Goal: Find specific fact: Find specific fact

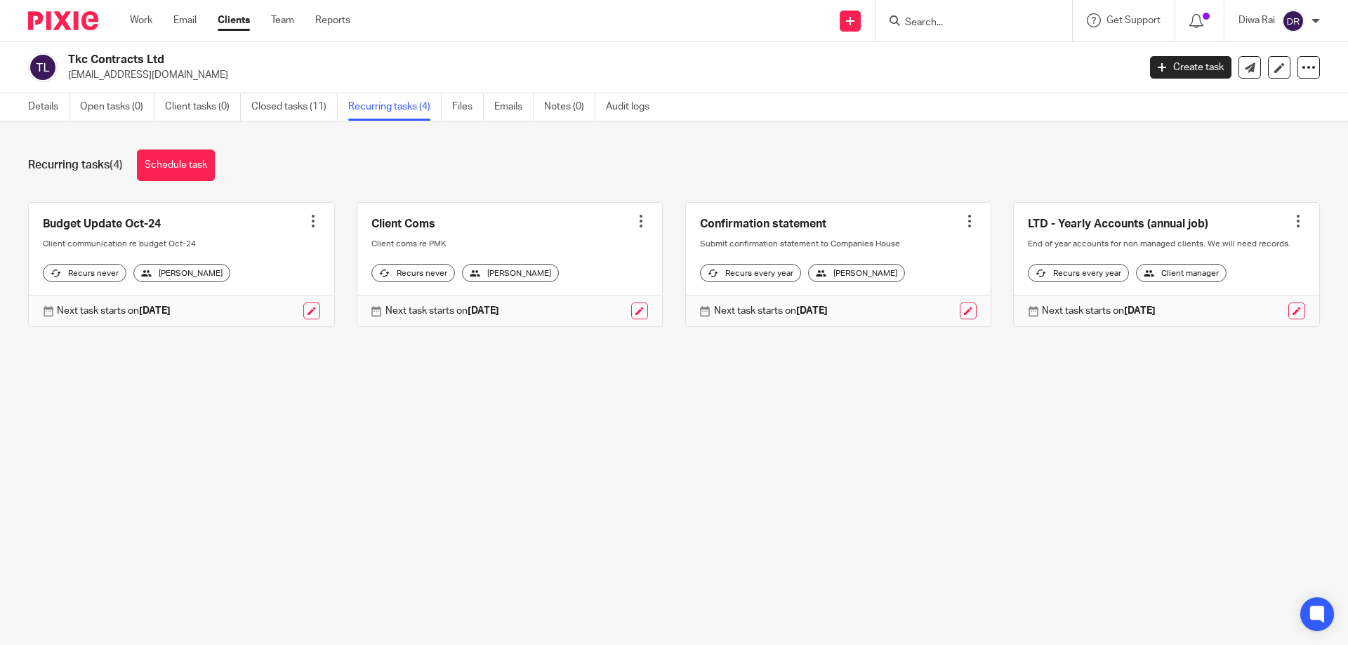
click at [931, 27] on input "Search" at bounding box center [967, 23] width 126 height 13
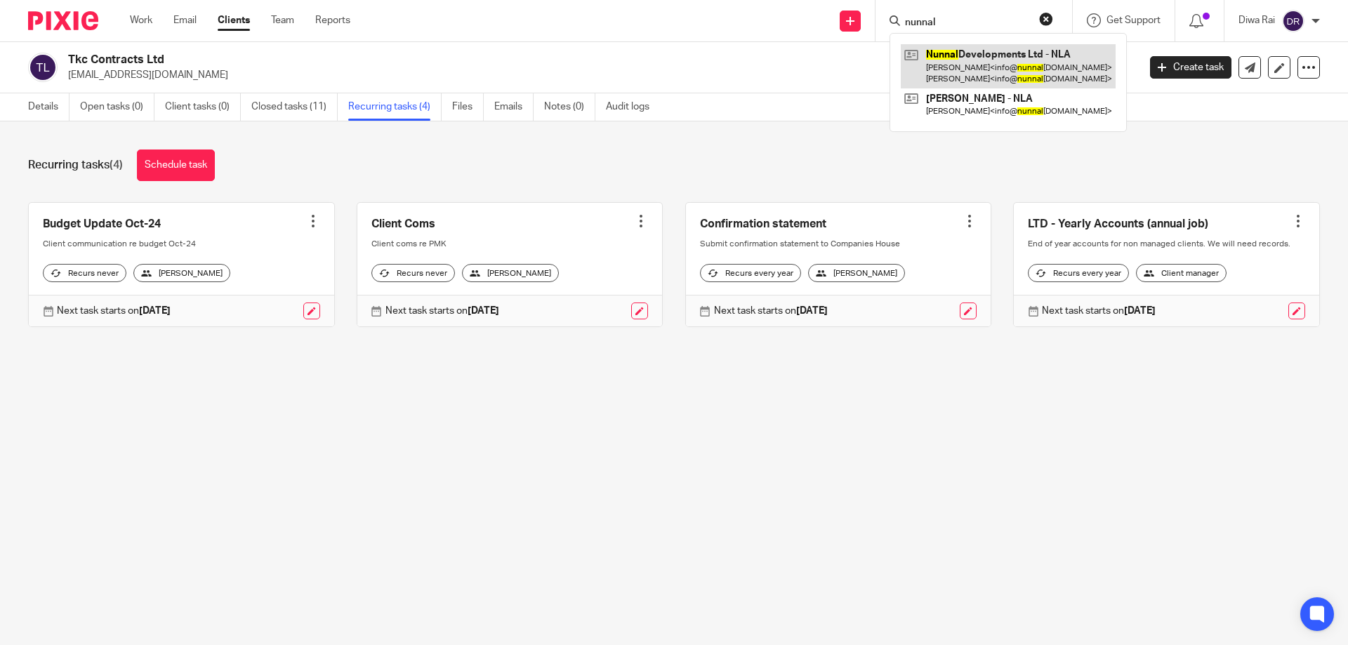
type input "nunnal"
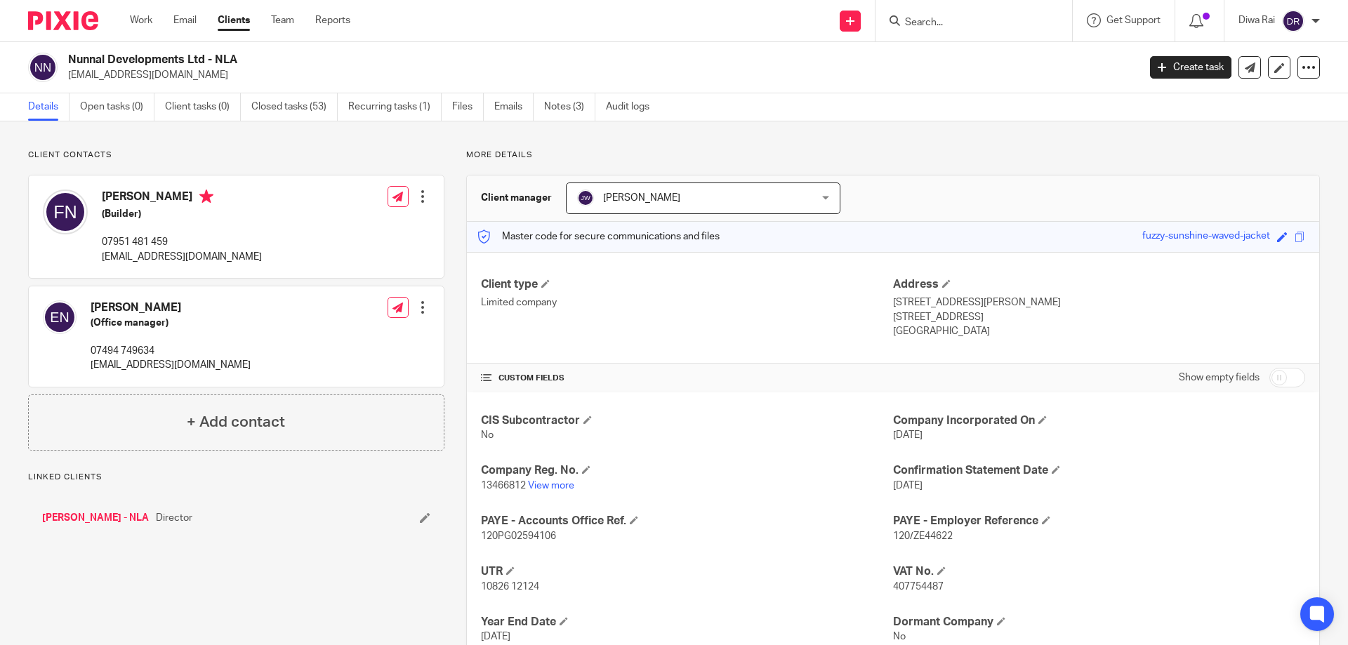
scroll to position [99, 0]
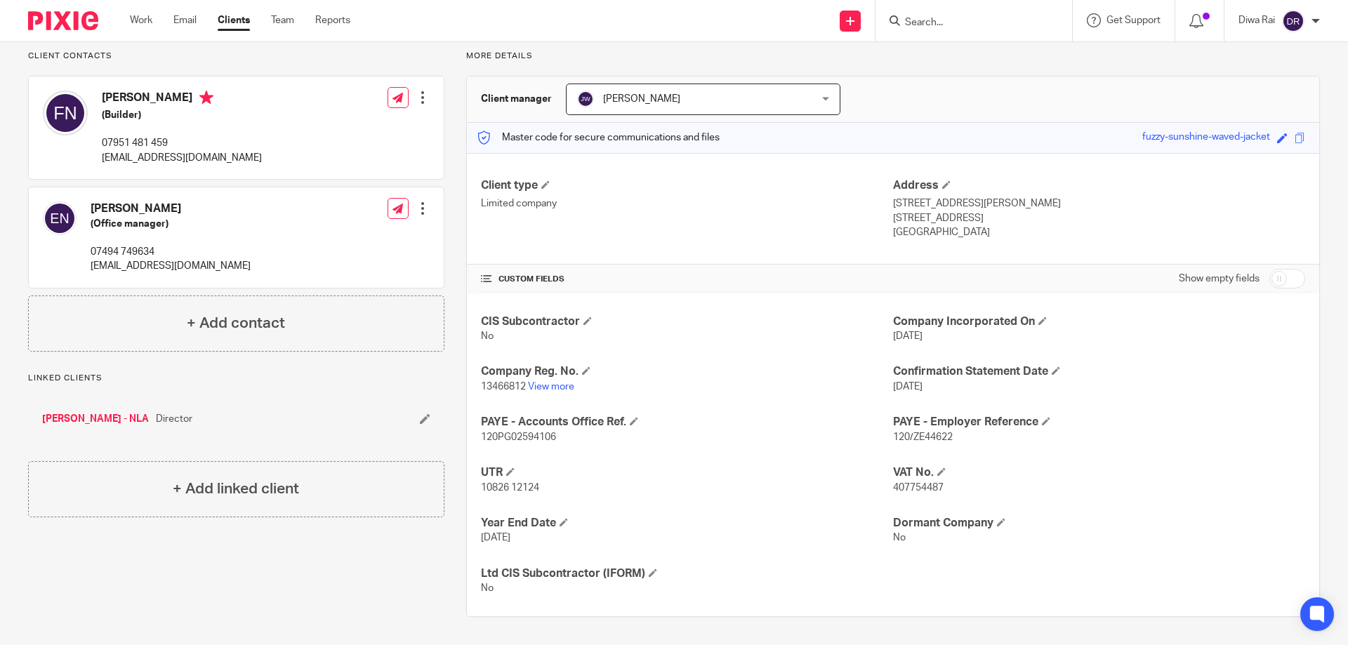
click at [953, 17] on input "Search" at bounding box center [967, 23] width 126 height 13
type input "t"
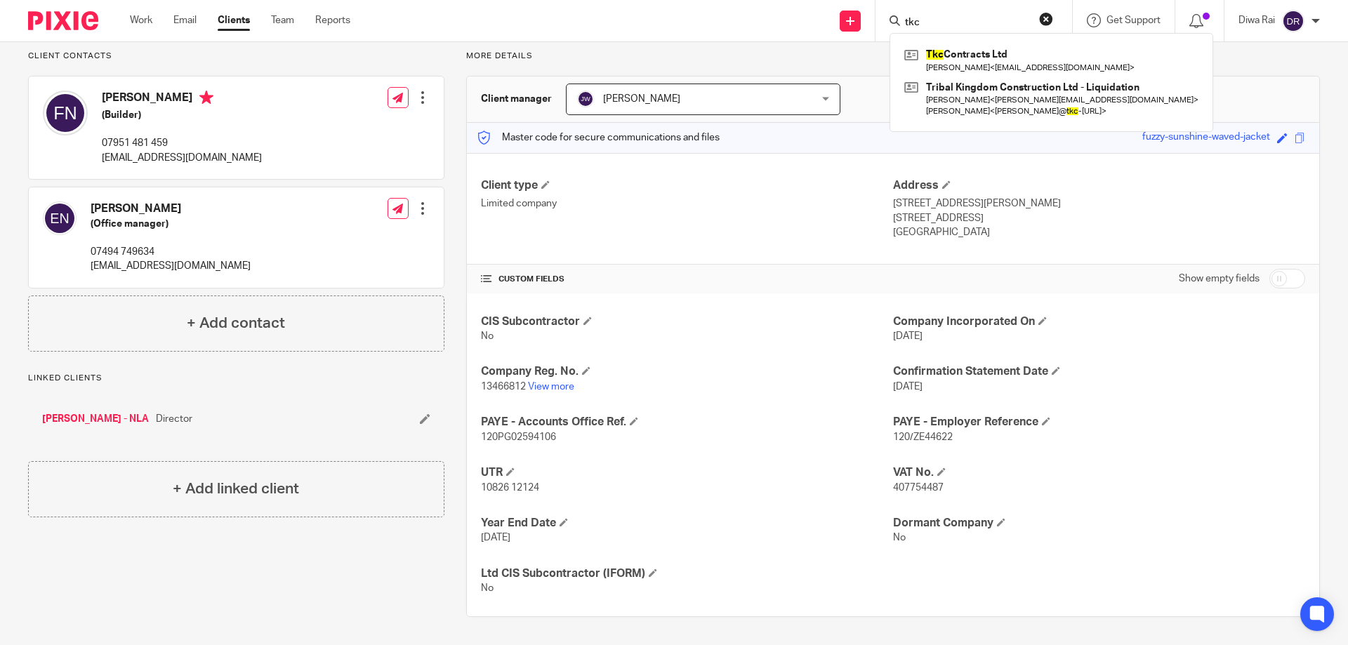
scroll to position [0, 0]
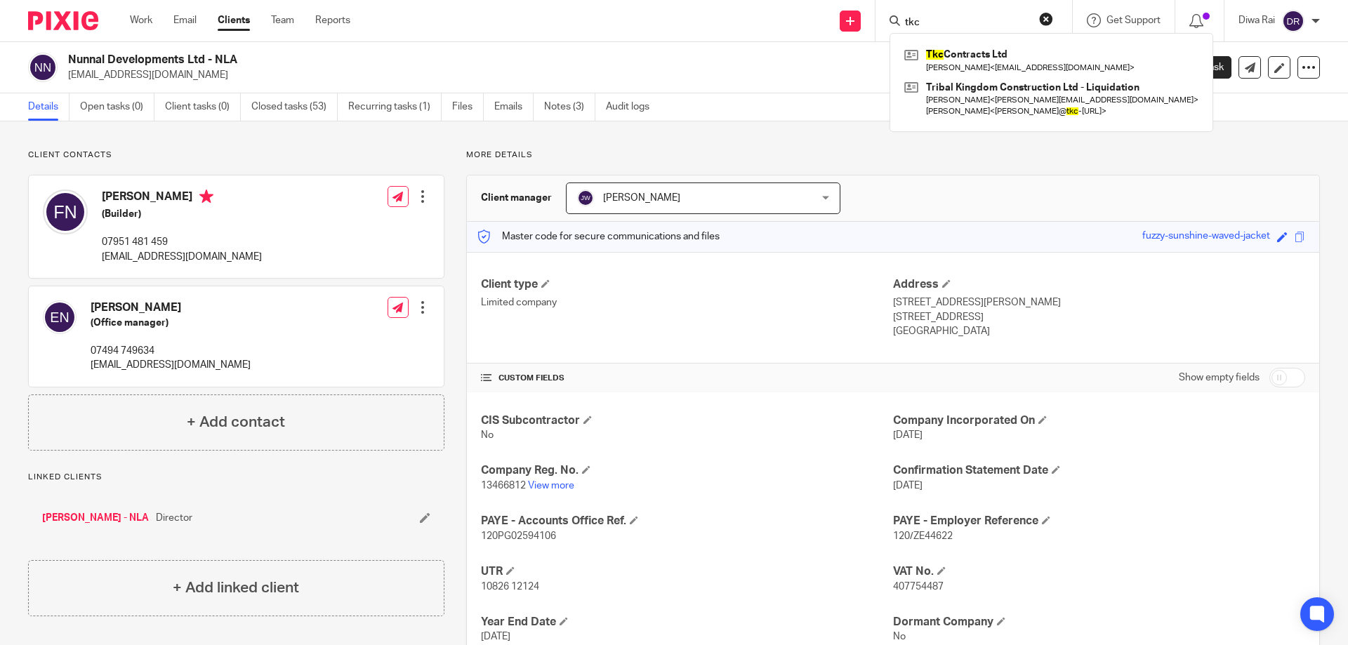
click at [955, 18] on input "tkc" at bounding box center [967, 23] width 126 height 13
type input "t"
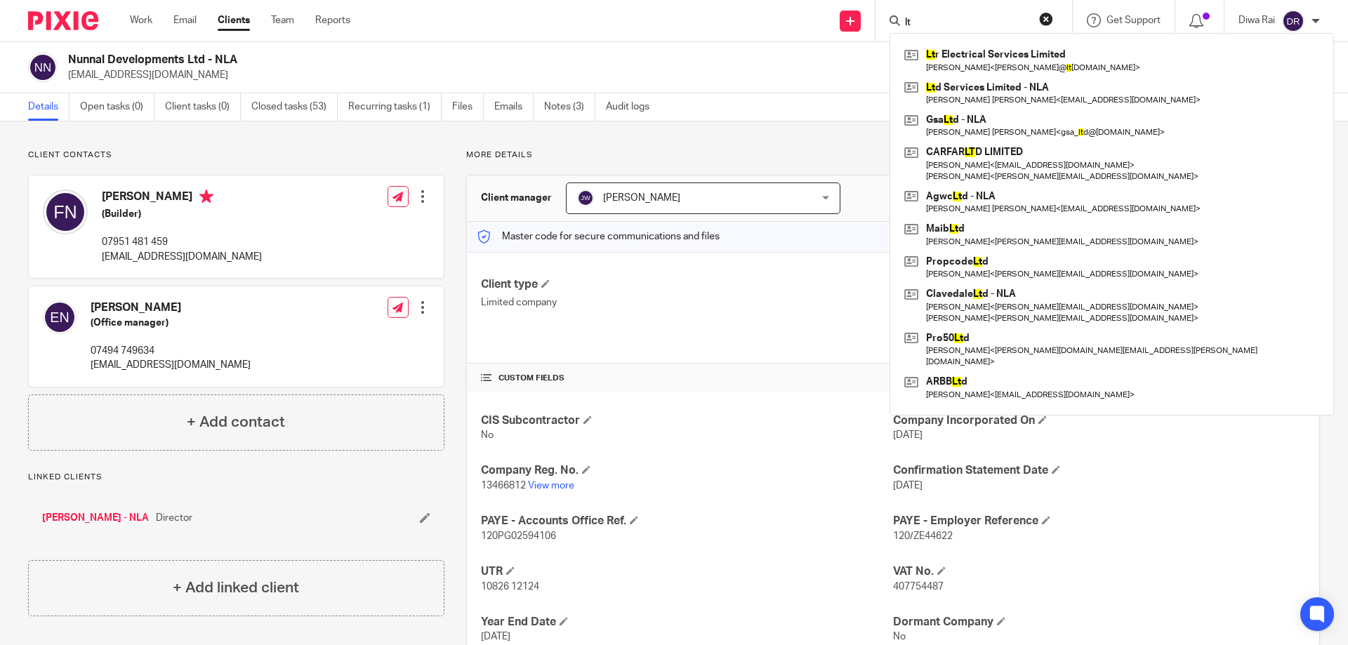
type input "l"
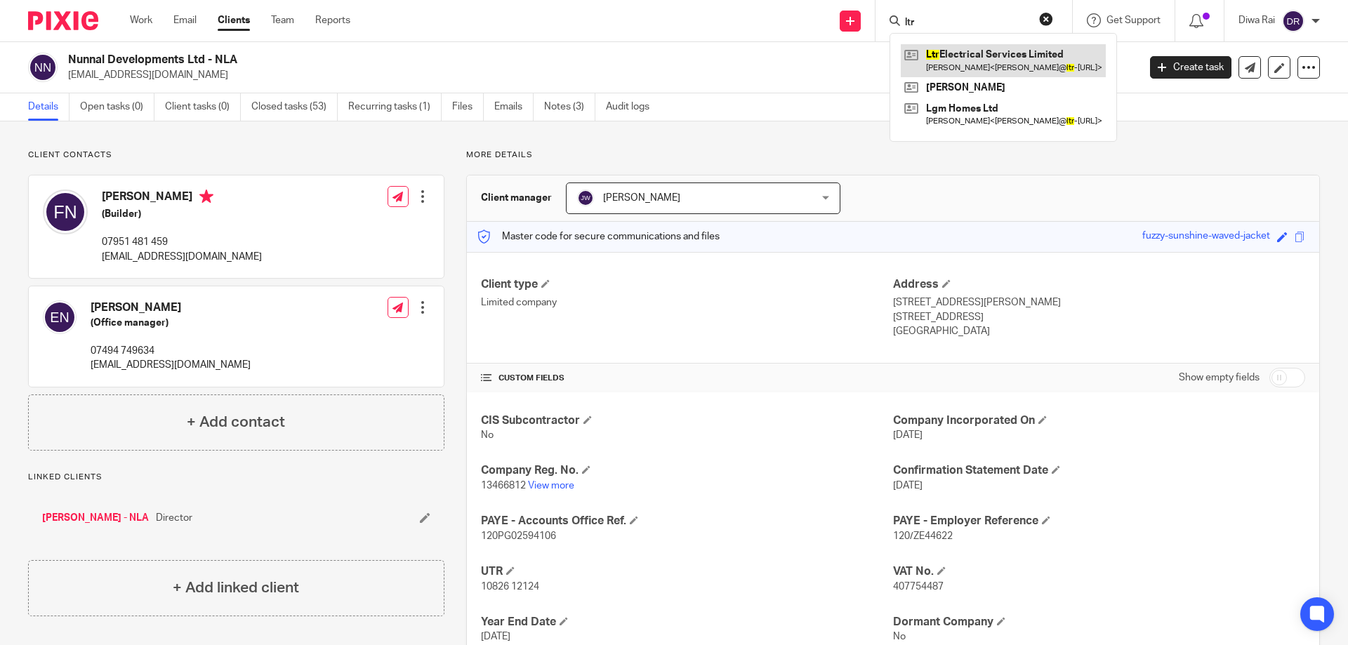
type input "ltr"
click at [985, 59] on link at bounding box center [1003, 60] width 205 height 32
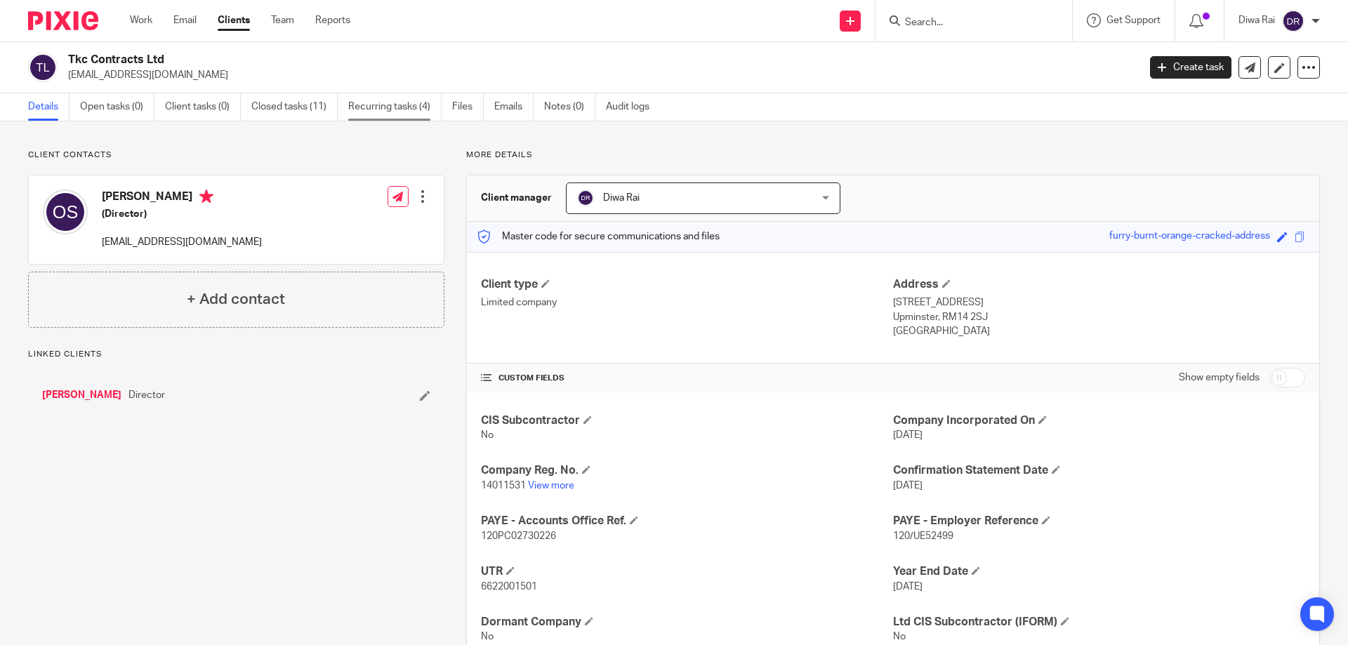
click at [404, 115] on link "Recurring tasks (4)" at bounding box center [394, 106] width 93 height 27
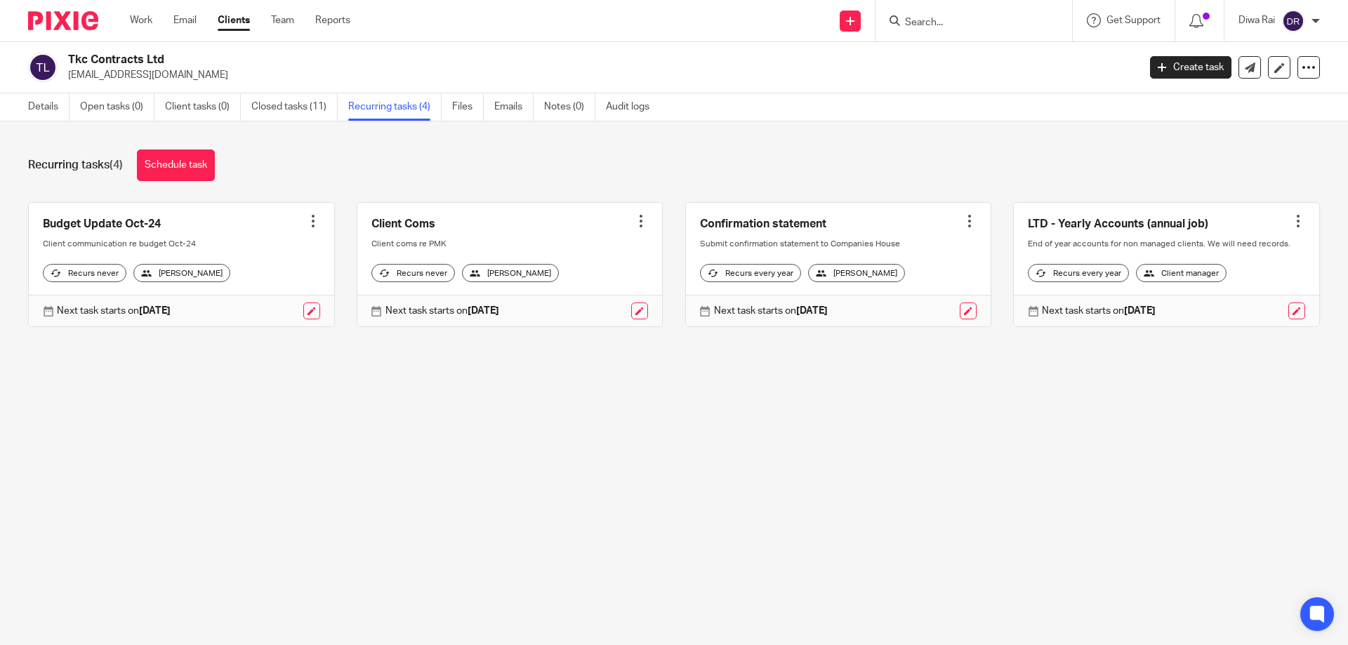
click at [945, 25] on input "Search" at bounding box center [967, 23] width 126 height 13
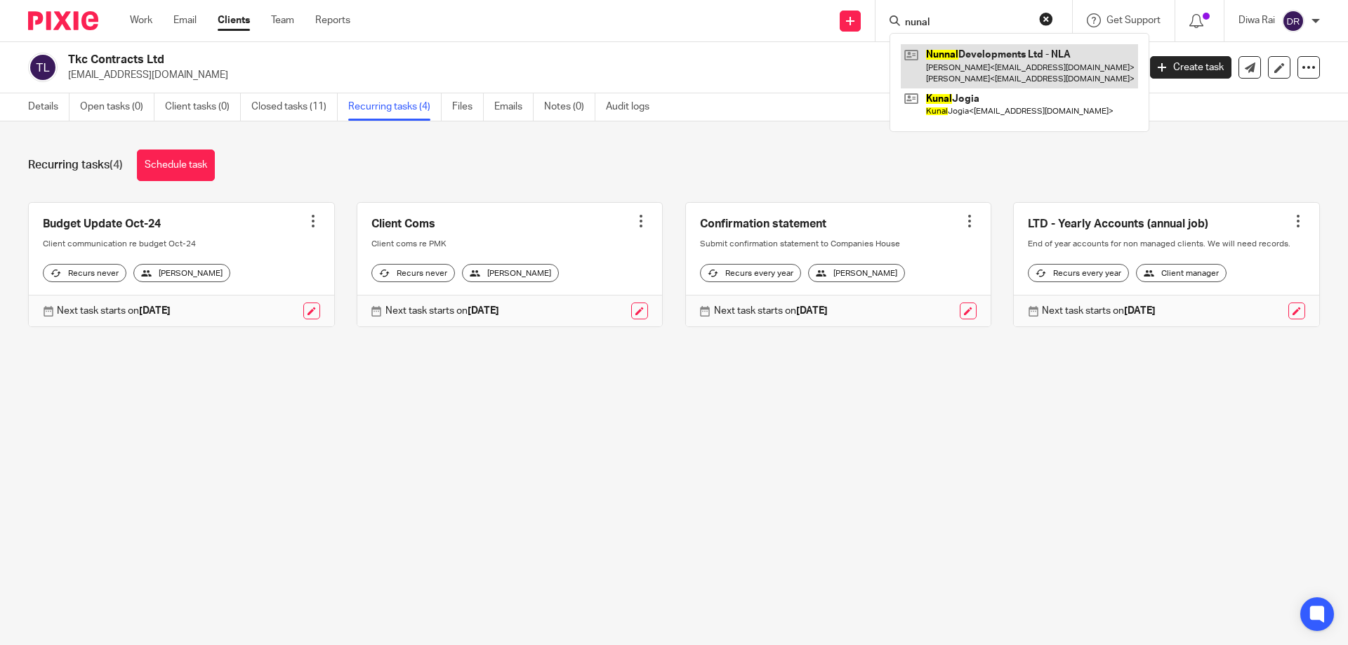
type input "nunal"
click at [1011, 70] on link at bounding box center [1019, 66] width 237 height 44
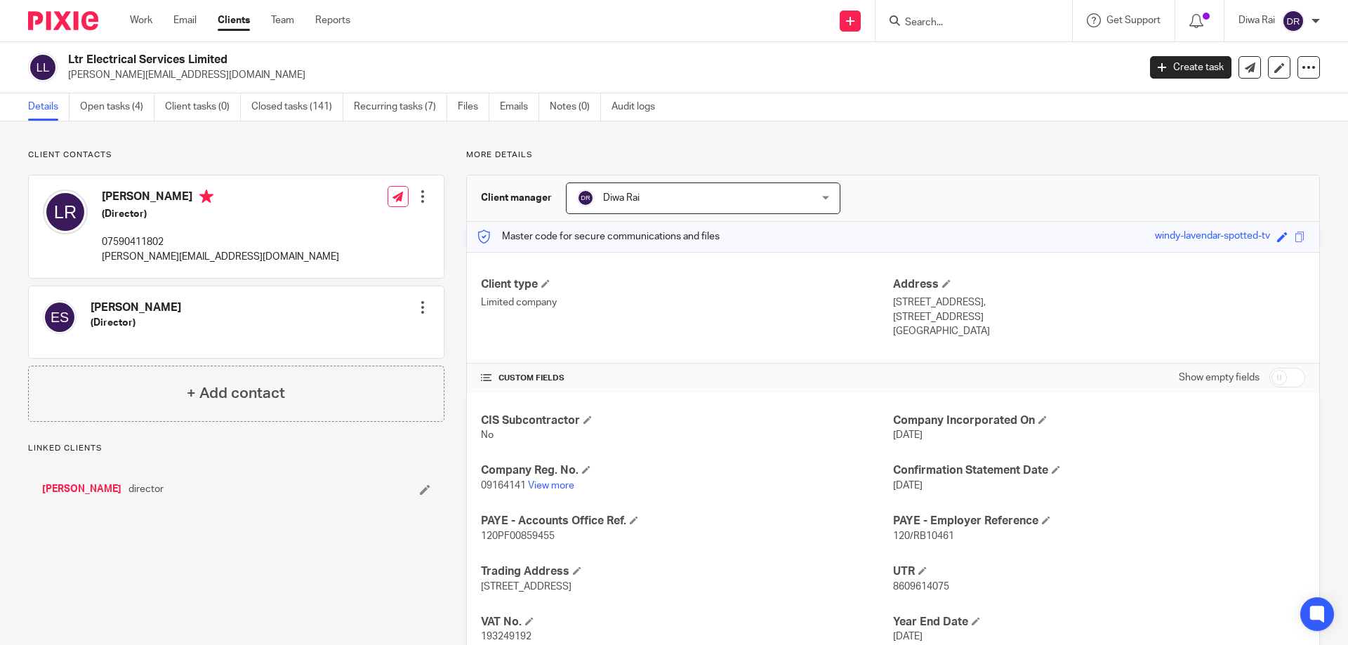
scroll to position [99, 0]
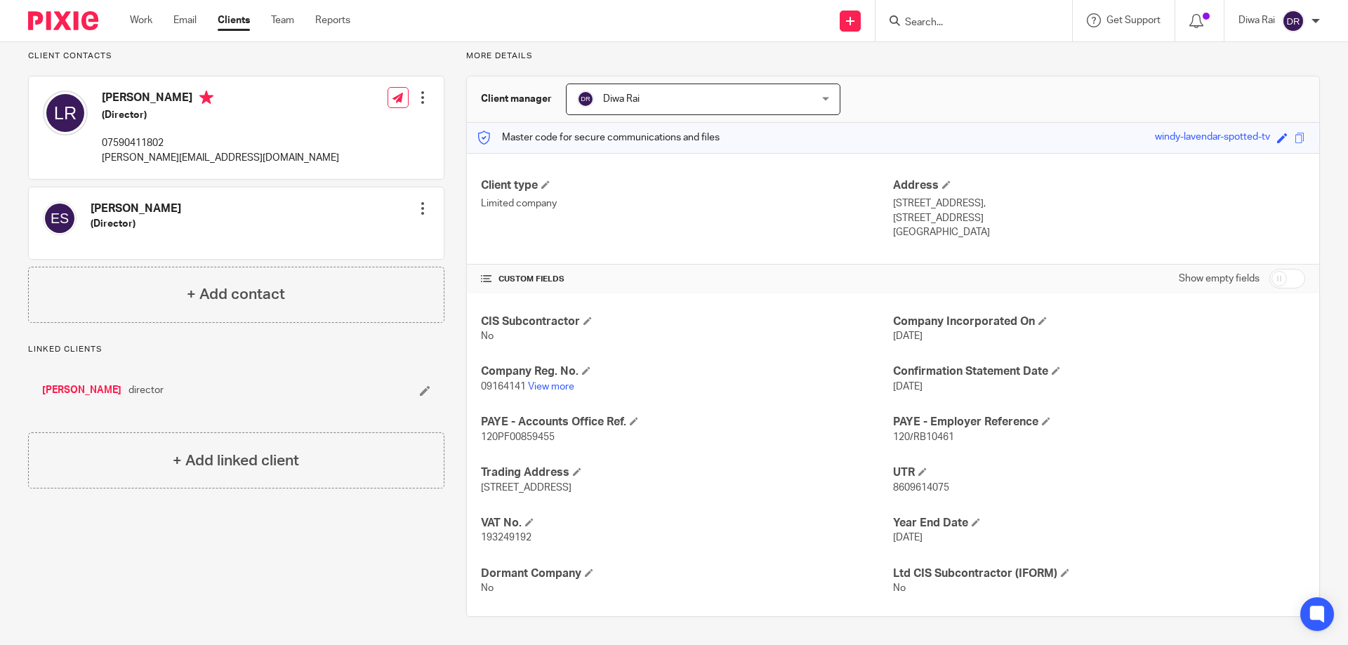
click at [136, 89] on div "Lee Rolls (Director) 07590411802 lee@ltr-electrical.co.uk" at bounding box center [191, 128] width 296 height 88
click at [119, 101] on h4 "Lee Rolls" at bounding box center [220, 100] width 237 height 18
click at [68, 391] on link "Lee Rolls" at bounding box center [81, 390] width 79 height 14
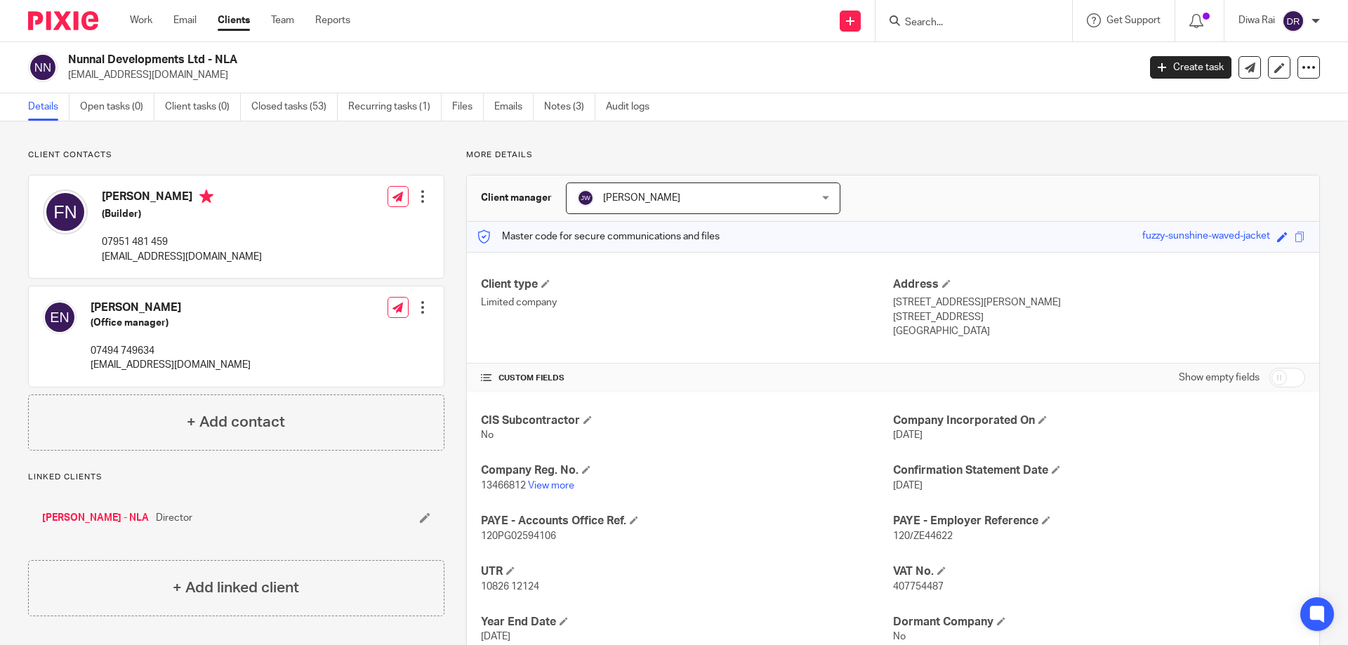
drag, startPoint x: 208, startPoint y: 58, endPoint x: 70, endPoint y: 62, distance: 137.7
click at [70, 62] on h2 "Nunnal Developments Ltd - NLA" at bounding box center [492, 60] width 849 height 15
copy h2 "Nunnal Developments Ltd"
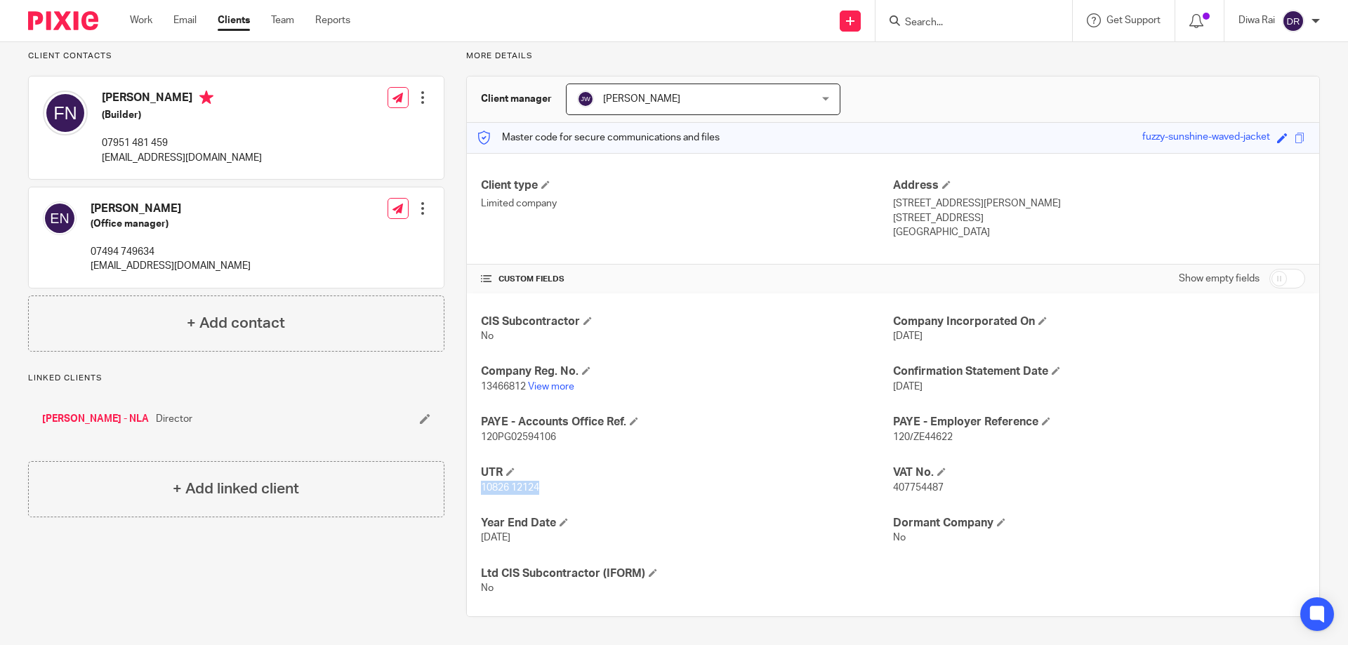
drag, startPoint x: 539, startPoint y: 487, endPoint x: 477, endPoint y: 492, distance: 61.9
click at [481, 492] on p "10826 12124" at bounding box center [687, 488] width 412 height 14
copy span "10826 12124"
drag, startPoint x: 523, startPoint y: 388, endPoint x: 478, endPoint y: 385, distance: 45.0
click at [481, 385] on p "13466812 View more" at bounding box center [687, 387] width 412 height 14
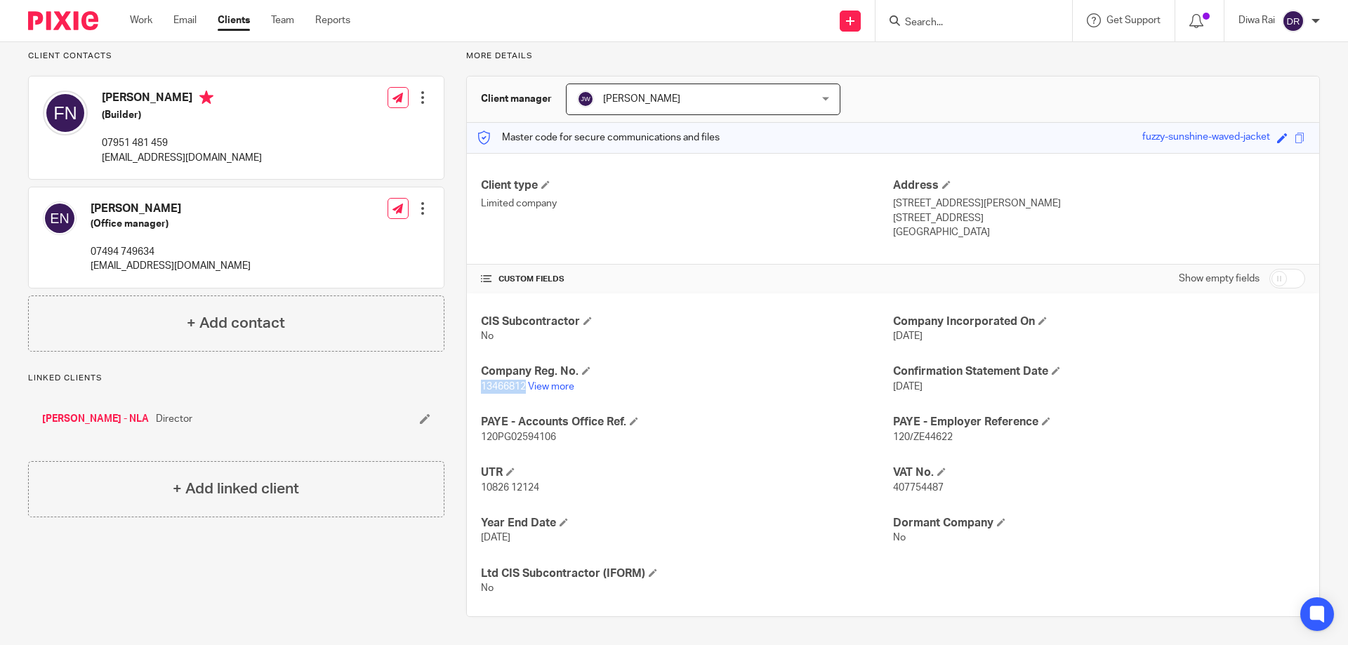
copy span "13466812"
drag, startPoint x: 938, startPoint y: 489, endPoint x: 887, endPoint y: 490, distance: 50.6
click at [893, 490] on p "407754487" at bounding box center [1099, 488] width 412 height 14
copy span "407754487"
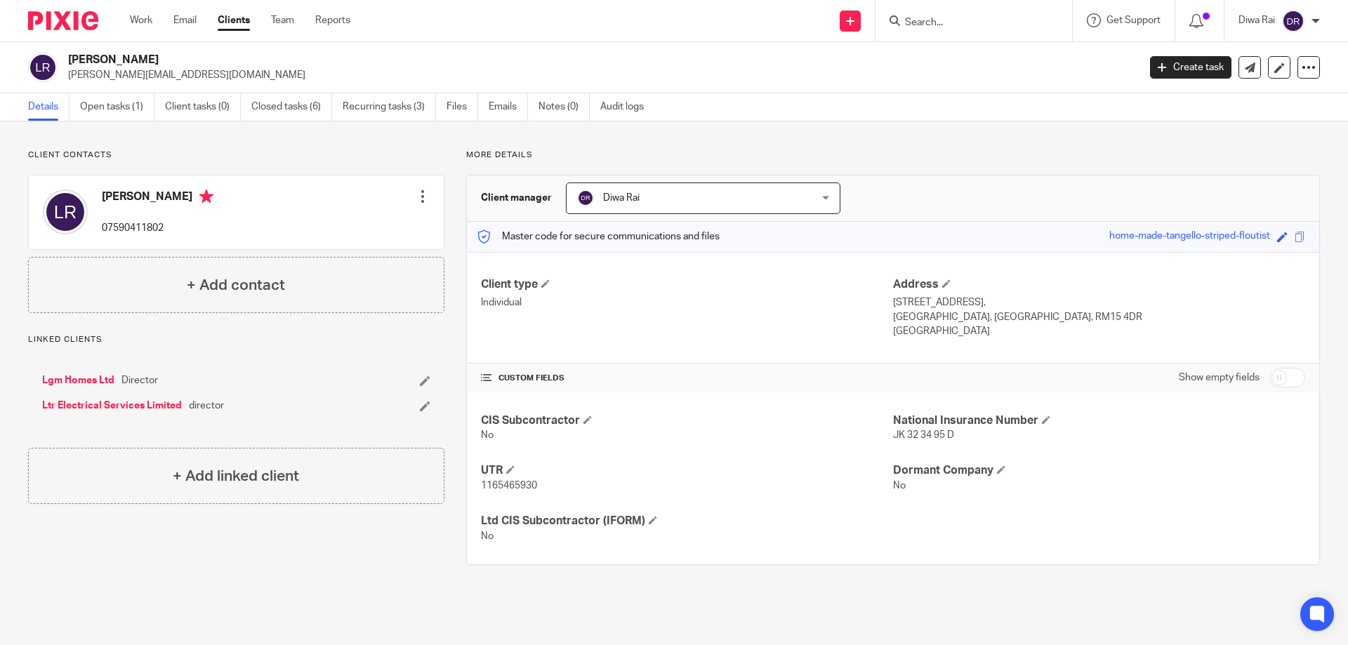
click at [949, 26] on input "Search" at bounding box center [967, 23] width 126 height 13
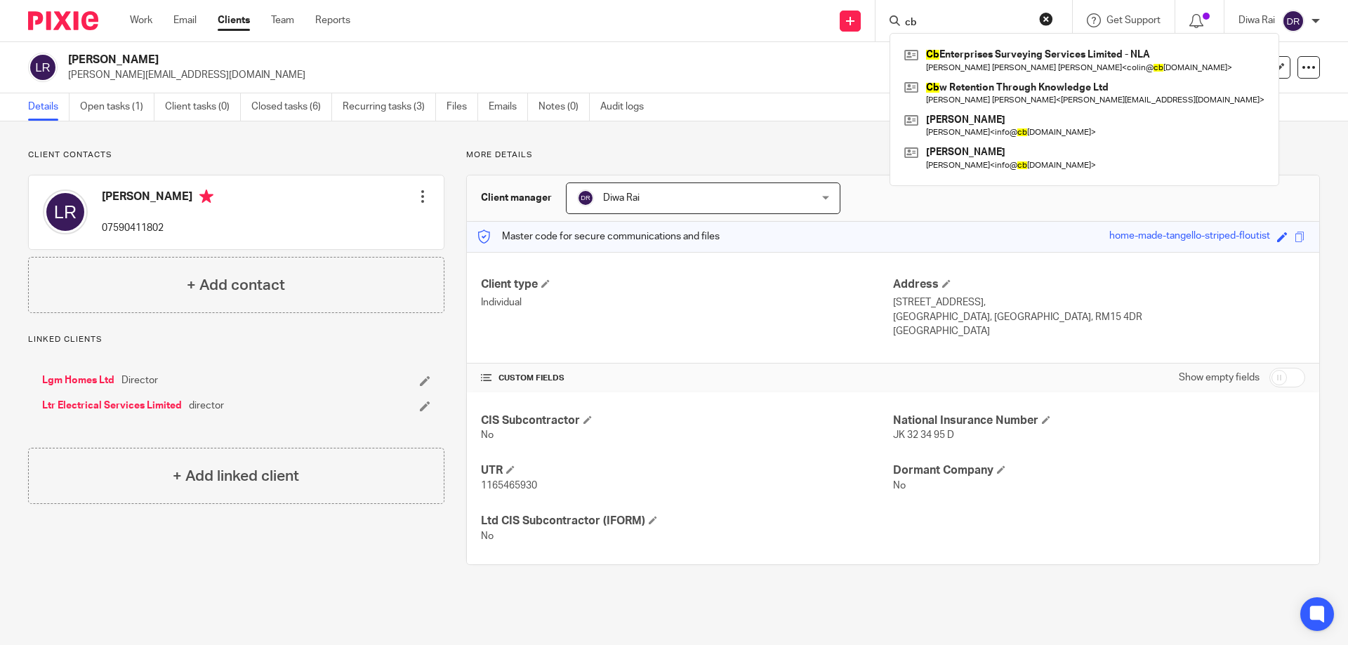
type input "c"
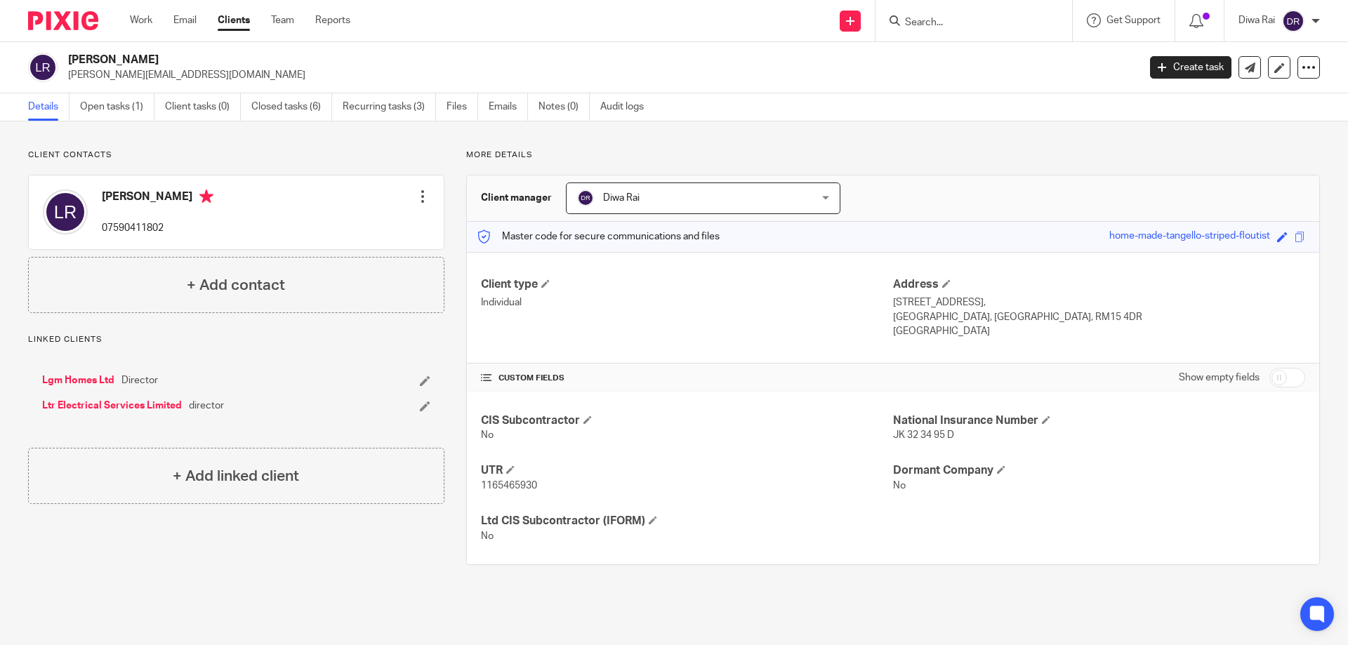
click at [753, 41] on div "Send new email Create task Add client Get Support Contact Support Help Document…" at bounding box center [860, 20] width 977 height 41
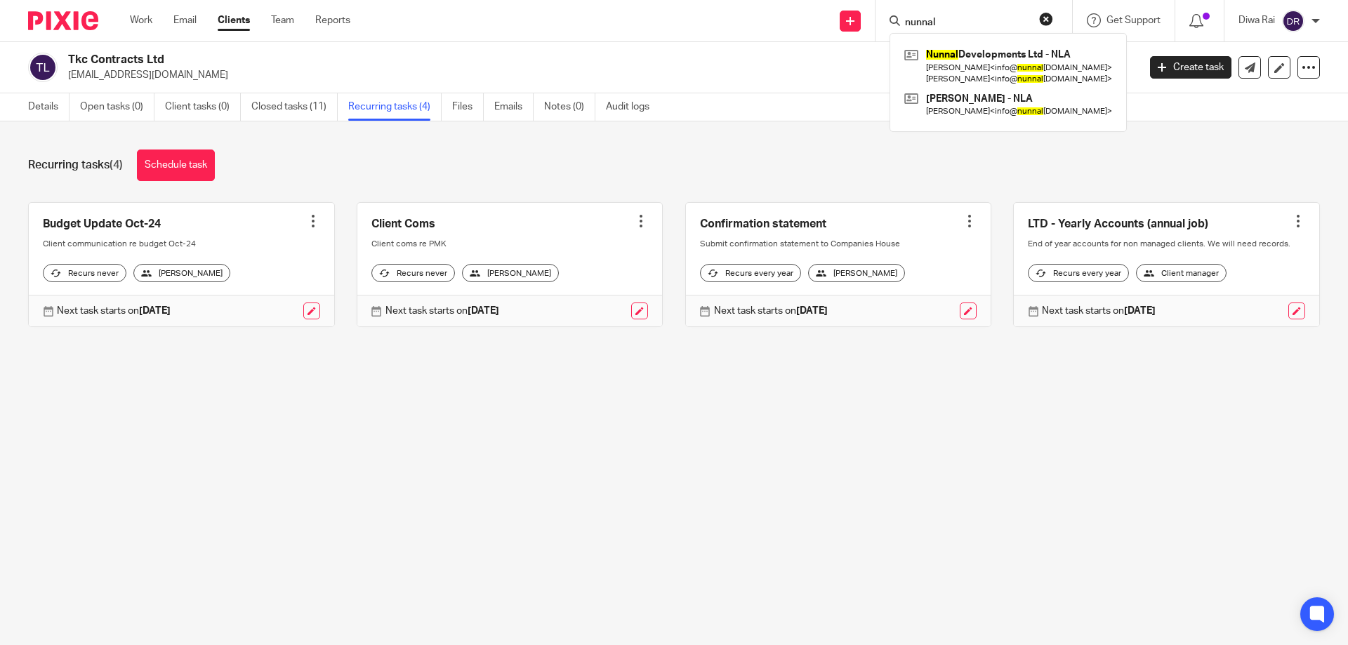
click at [921, 18] on input "nunnal" at bounding box center [967, 23] width 126 height 13
drag, startPoint x: 957, startPoint y: 20, endPoint x: 775, endPoint y: 36, distance: 183.2
click at [775, 36] on div "Send new email Create task Add client nunnal Nunnal Developments Ltd - NLA Emil…" at bounding box center [860, 20] width 977 height 41
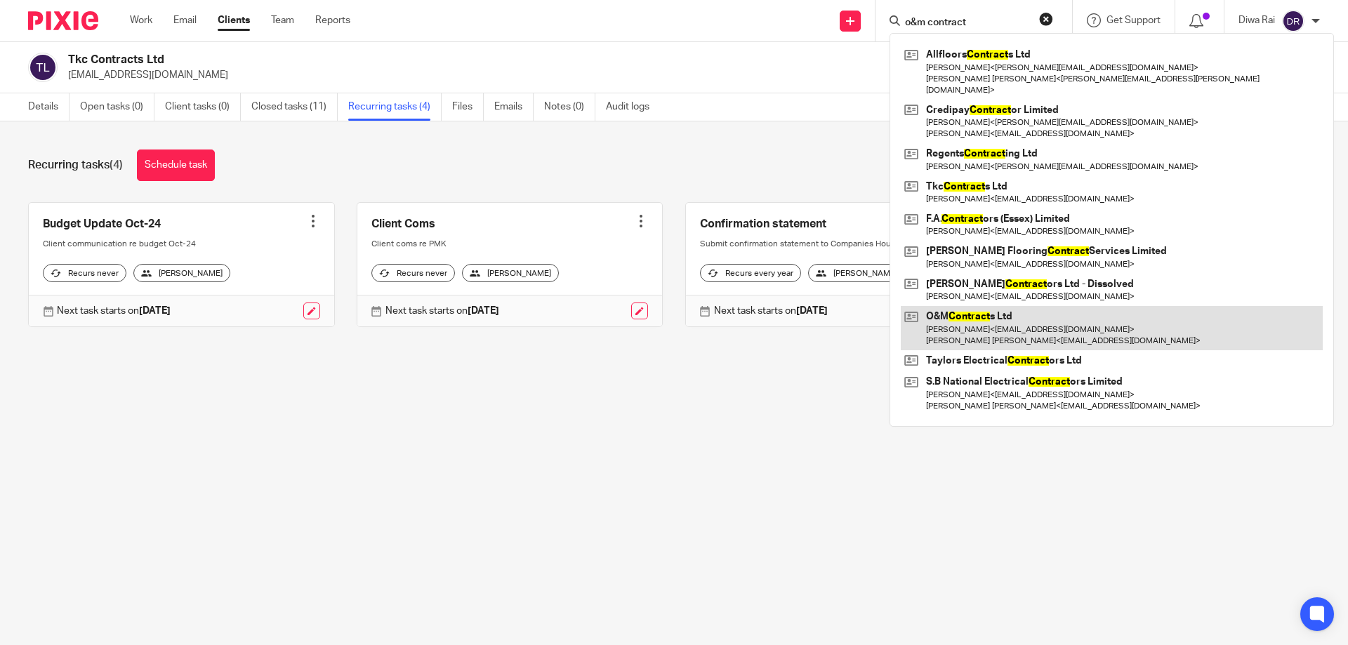
type input "o&m contract"
click at [1010, 309] on link at bounding box center [1112, 328] width 422 height 44
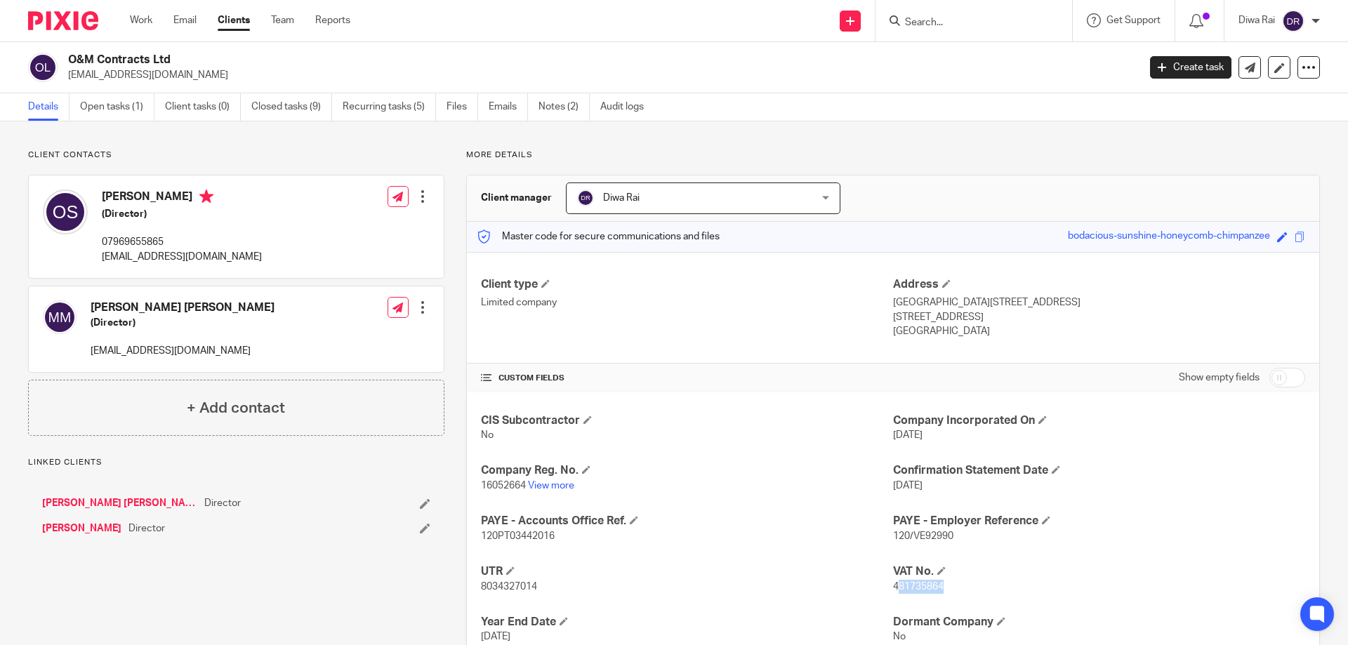
scroll to position [99, 0]
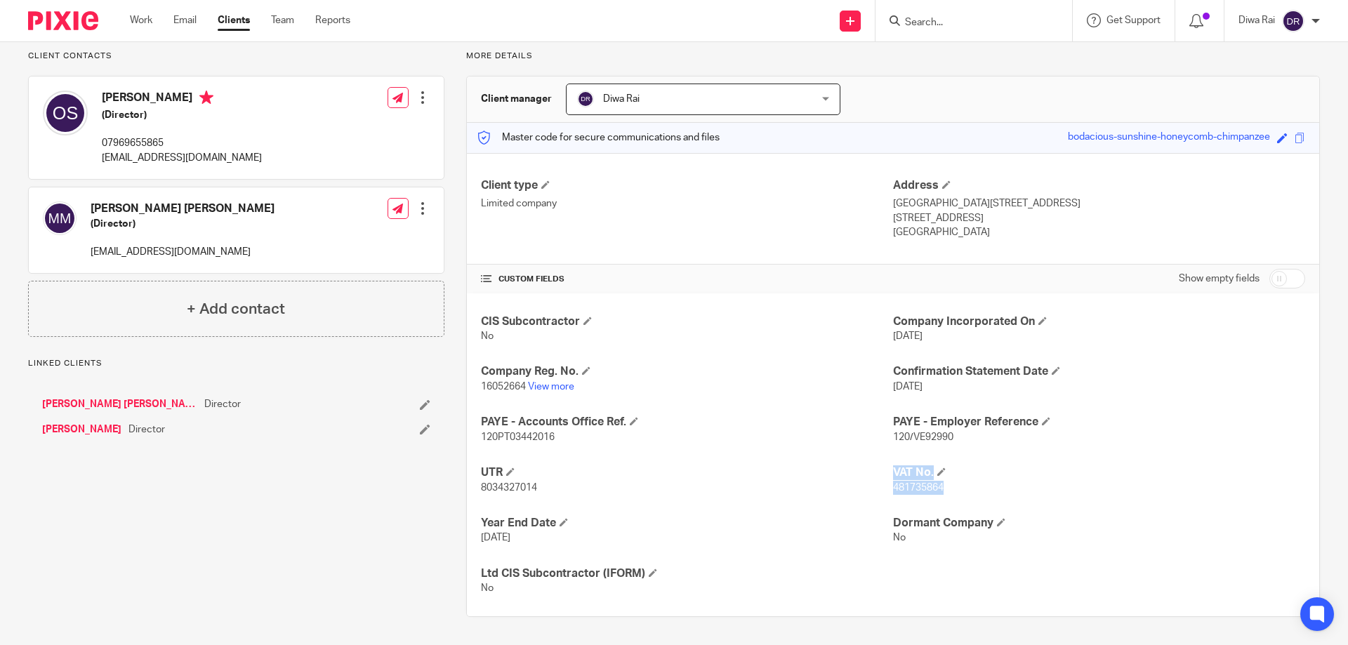
click at [884, 485] on div "CIS Subcontractor No Company Incorporated On [DATE] Company Reg. No. 16052664 V…" at bounding box center [893, 456] width 853 height 324
click at [967, 492] on p "481735864" at bounding box center [1099, 488] width 412 height 14
click at [950, 493] on p "481735864" at bounding box center [1099, 488] width 412 height 14
click at [736, 511] on div "CIS Subcontractor No Company Incorporated On 31 Oct 2024 Company Reg. No. 16052…" at bounding box center [893, 456] width 853 height 324
drag, startPoint x: 940, startPoint y: 487, endPoint x: 888, endPoint y: 492, distance: 51.4
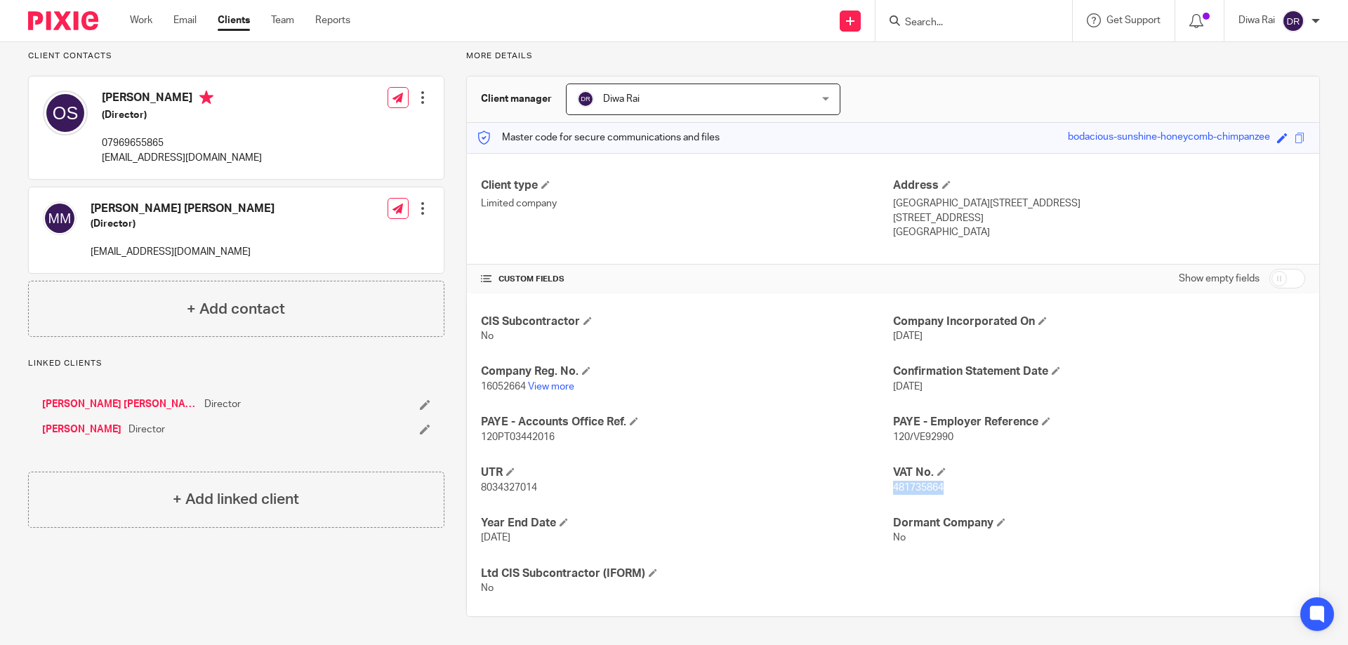
click at [893, 492] on p "481735864" at bounding box center [1099, 488] width 412 height 14
copy span "481735864"
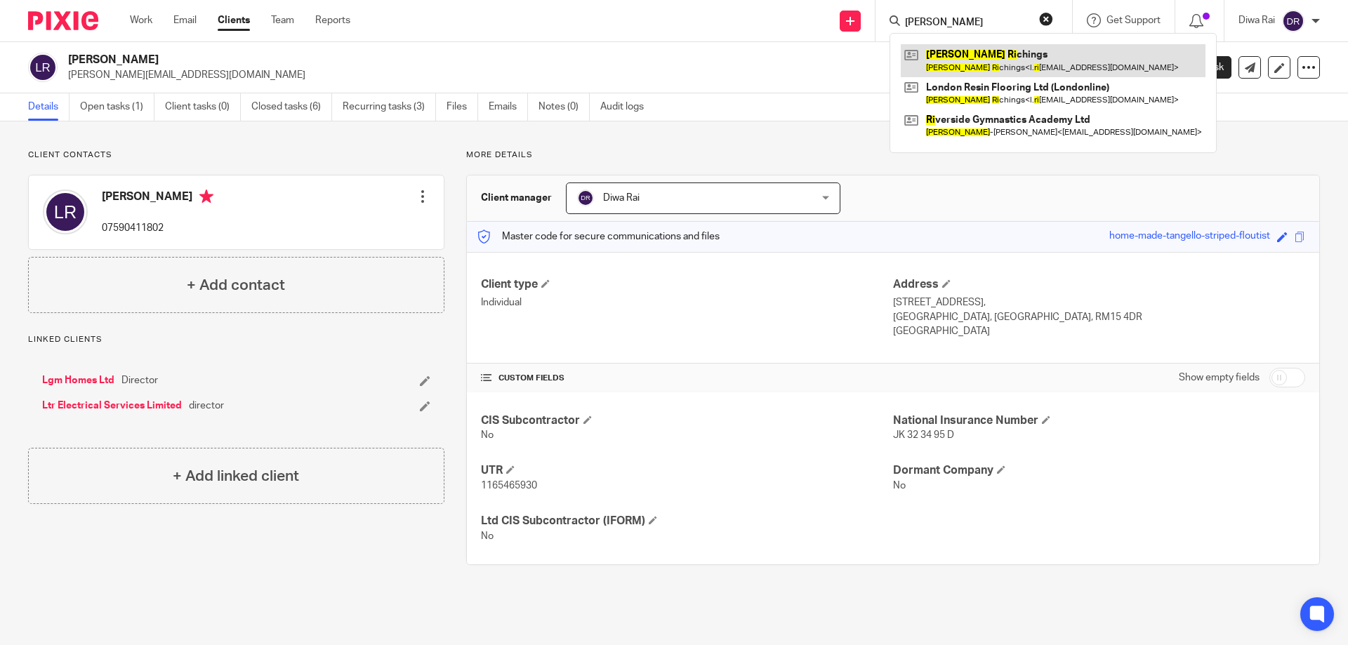
type input "[PERSON_NAME]"
click at [980, 65] on link at bounding box center [1053, 60] width 305 height 32
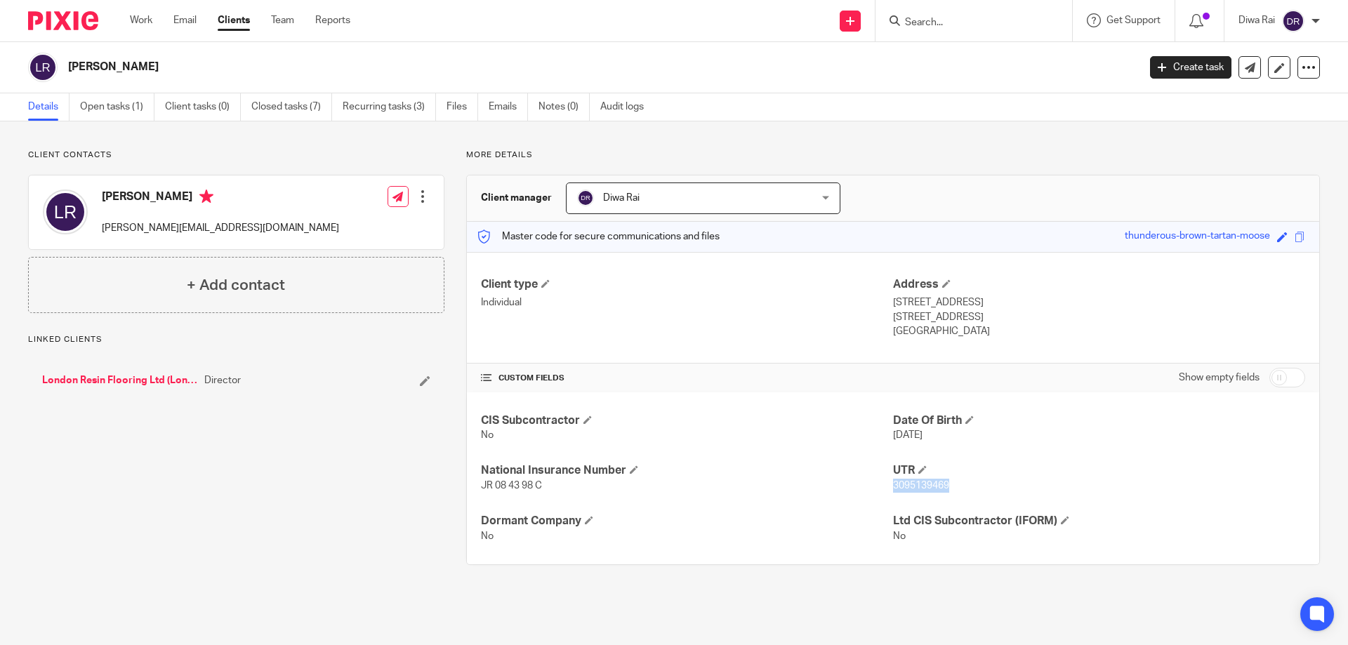
drag, startPoint x: 950, startPoint y: 487, endPoint x: 889, endPoint y: 486, distance: 60.4
click at [893, 489] on p "3095139469" at bounding box center [1099, 486] width 412 height 14
copy span "3095139469"
